Goal: Find specific page/section: Find specific page/section

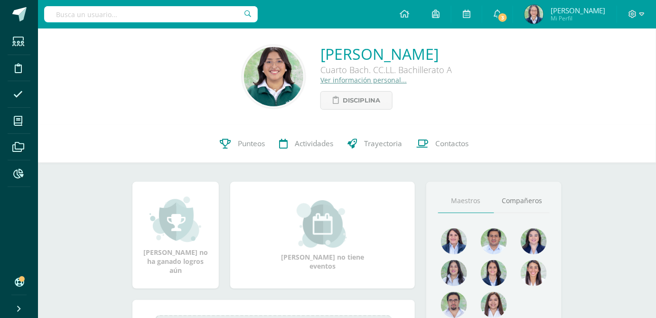
click at [166, 17] on input "text" at bounding box center [151, 14] width 214 height 16
type input "eLISA MARIA"
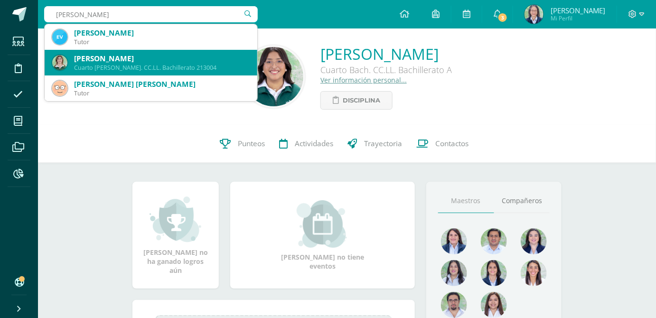
click at [128, 66] on div "Cuarto Bach. CC.LL. Bachillerato 213004" at bounding box center [162, 68] width 176 height 8
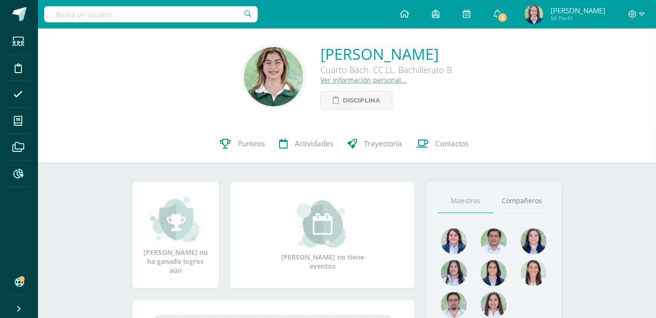
click at [137, 13] on input "text" at bounding box center [151, 14] width 214 height 16
type input "FATIMA ANDREA V"
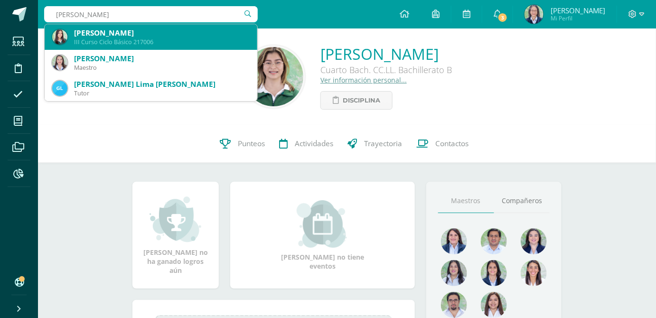
click at [138, 28] on div "[PERSON_NAME]" at bounding box center [162, 33] width 176 height 10
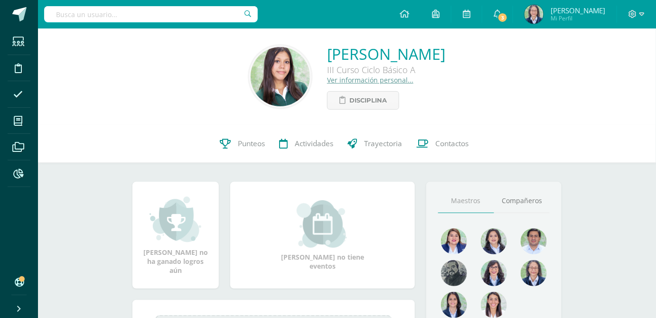
click at [97, 17] on input "text" at bounding box center [151, 14] width 214 height 16
type input "rOCIO ISABEL FRANCO"
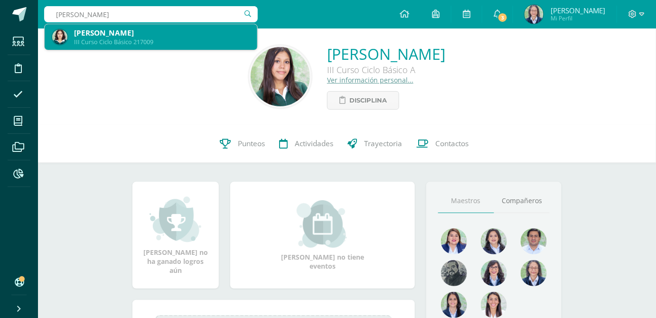
click at [101, 38] on div "III Curso Ciclo Básico 217009" at bounding box center [162, 42] width 176 height 8
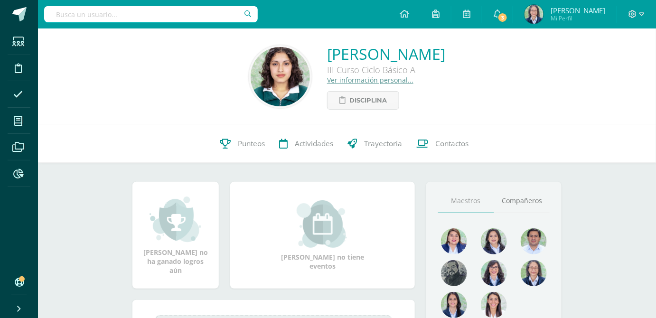
click at [121, 11] on input "text" at bounding box center [151, 14] width 214 height 16
type input "PAULINA SOLARES"
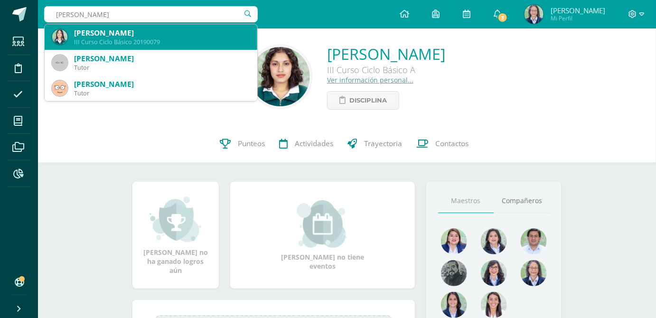
click at [176, 36] on div "Paulina Solares Jarquin" at bounding box center [162, 33] width 176 height 10
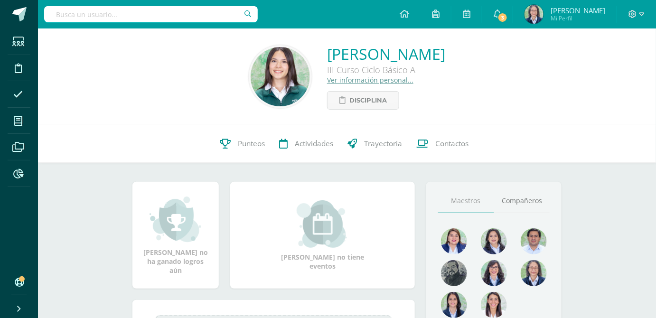
click at [129, 19] on input "text" at bounding box center [151, 14] width 214 height 16
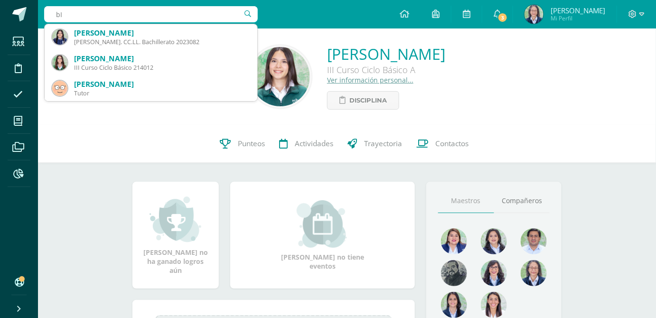
type input "b"
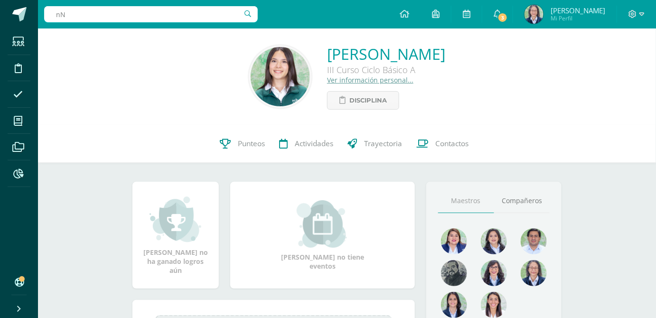
type input "n"
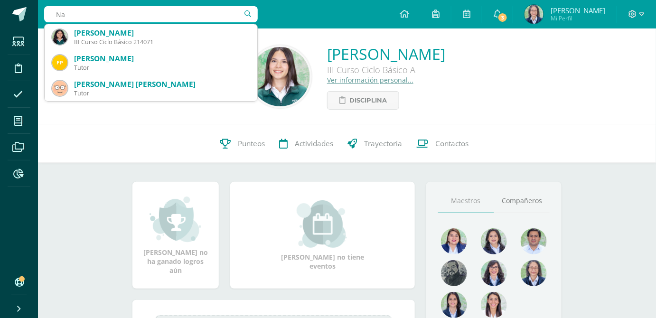
type input "N"
type input "M"
type input "Hanna Isabela"
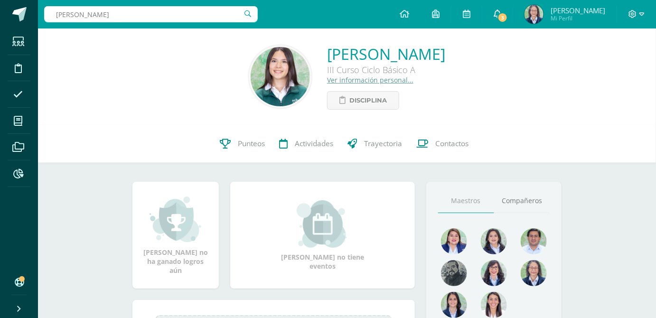
click at [501, 12] on icon at bounding box center [498, 13] width 8 height 9
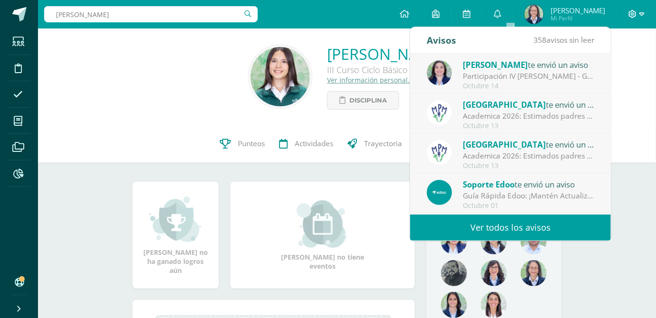
click at [640, 14] on icon at bounding box center [641, 13] width 5 height 3
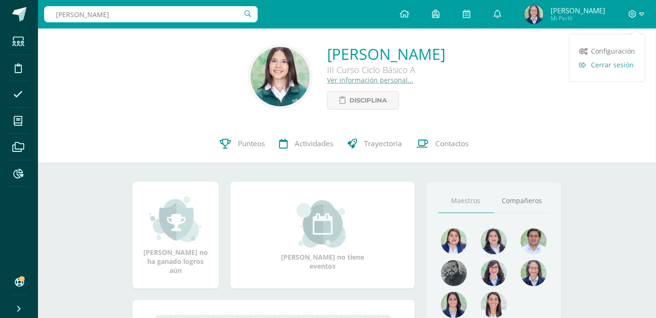
click at [625, 68] on span "Cerrar sesión" at bounding box center [612, 64] width 43 height 9
